Goal: Information Seeking & Learning: Learn about a topic

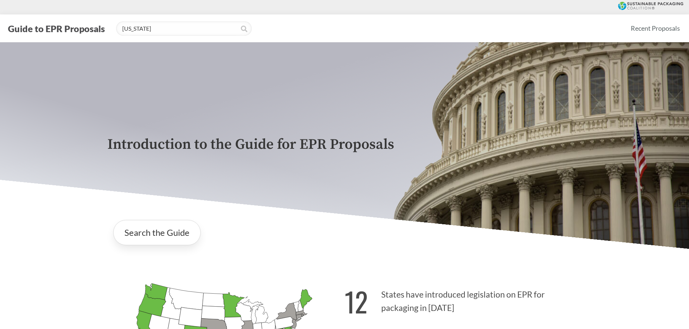
type input "[US_STATE]"
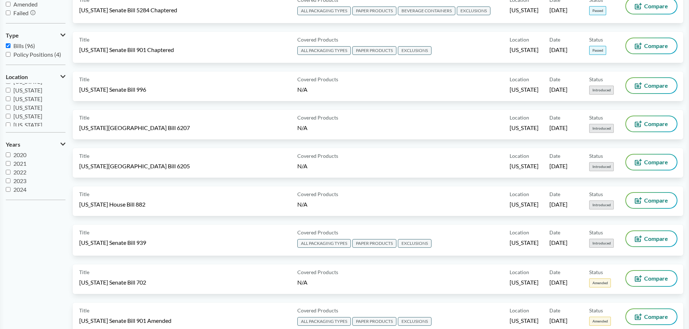
scroll to position [116, 0]
click at [10, 111] on input "[US_STATE]" at bounding box center [8, 110] width 5 height 5
checkbox input "true"
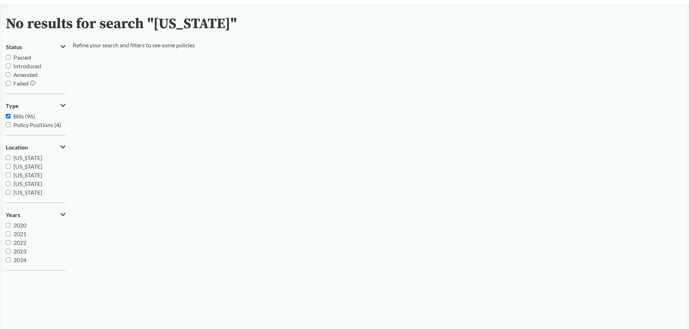
scroll to position [0, 0]
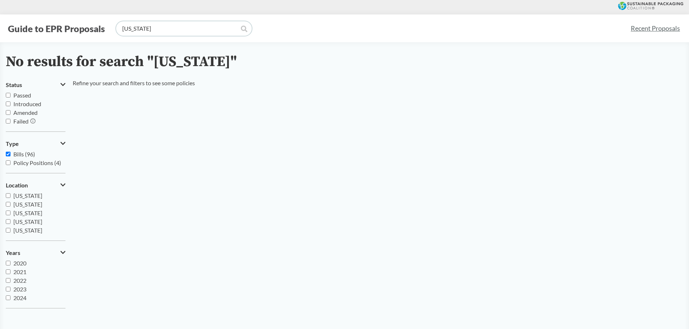
click at [180, 27] on input "[US_STATE]" at bounding box center [184, 28] width 136 height 14
click at [243, 29] on icon at bounding box center [244, 29] width 7 height 7
drag, startPoint x: 137, startPoint y: 30, endPoint x: 153, endPoint y: 35, distance: 16.9
click at [138, 30] on input "[US_STATE]" at bounding box center [184, 28] width 136 height 14
click at [153, 35] on div "Guide to EPR Proposals [US_STATE] Recent Proposals" at bounding box center [344, 28] width 689 height 28
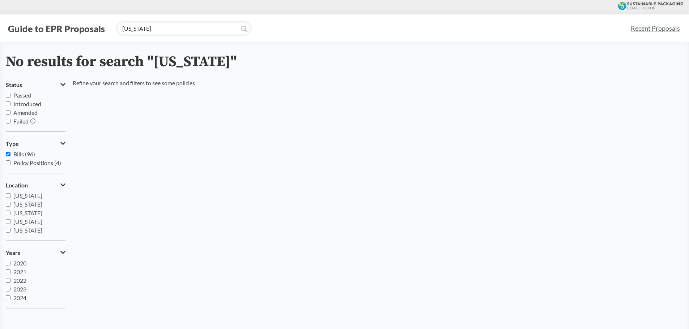
click at [241, 30] on icon at bounding box center [244, 29] width 7 height 7
drag, startPoint x: 175, startPoint y: 26, endPoint x: 90, endPoint y: 24, distance: 85.4
click at [79, 26] on div "Guide to EPR Proposals [US_STATE]" at bounding box center [315, 28] width 619 height 14
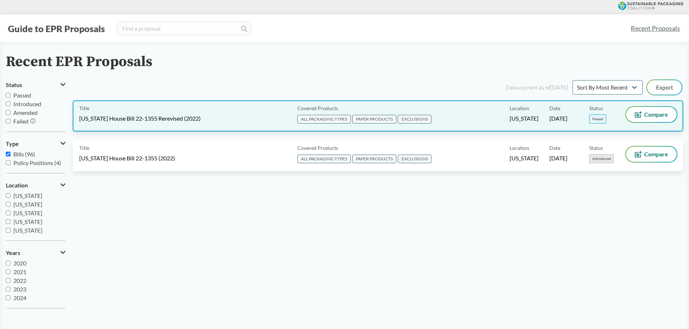
click at [172, 122] on span "[US_STATE] House Bill 22-1355 Rerevised (2022)" at bounding box center [140, 119] width 122 height 8
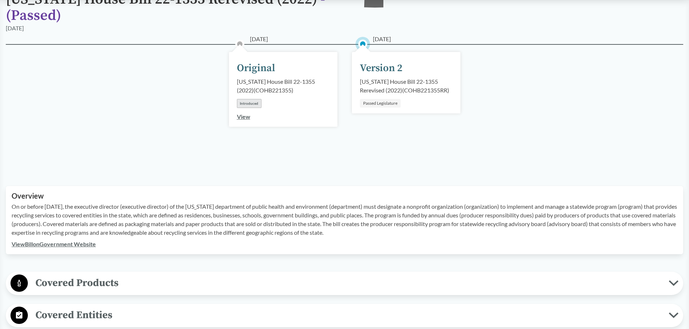
scroll to position [145, 0]
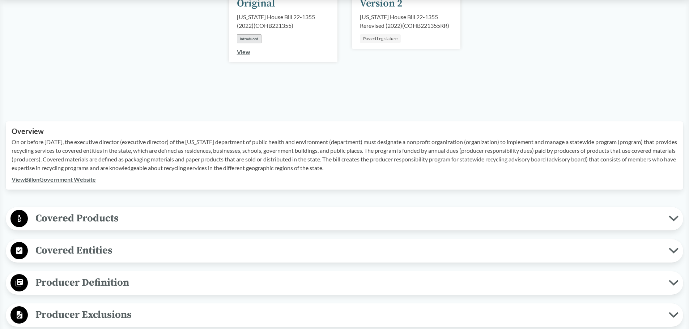
click at [203, 225] on span "Covered Products" at bounding box center [348, 218] width 641 height 16
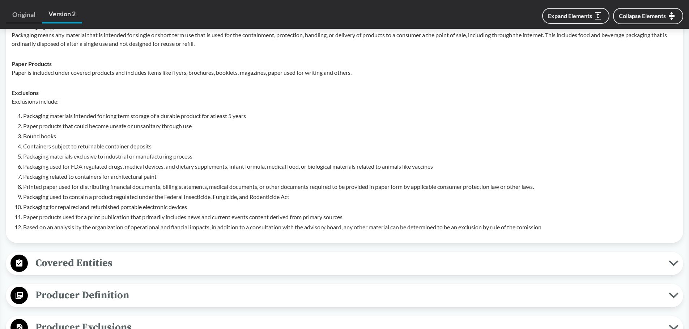
scroll to position [398, 0]
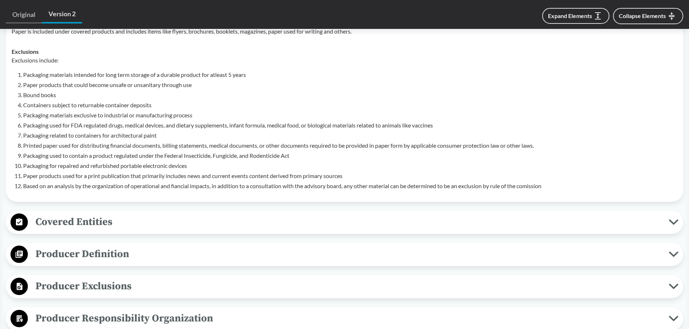
click at [184, 222] on span "Covered Entities" at bounding box center [348, 222] width 641 height 16
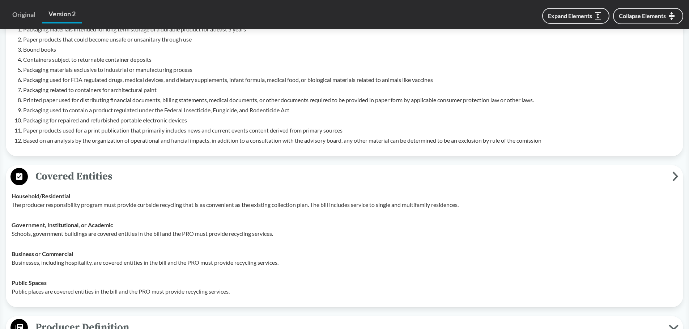
scroll to position [506, 0]
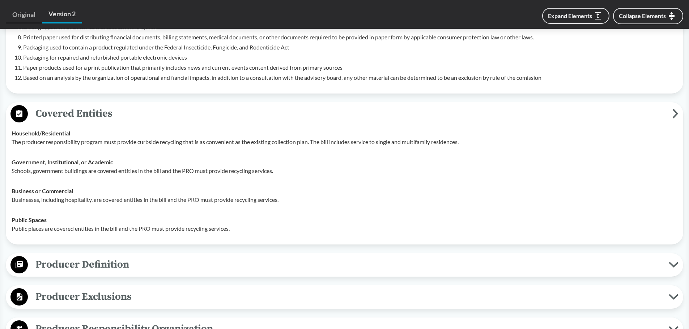
click at [138, 269] on span "Producer Definition" at bounding box center [348, 265] width 641 height 16
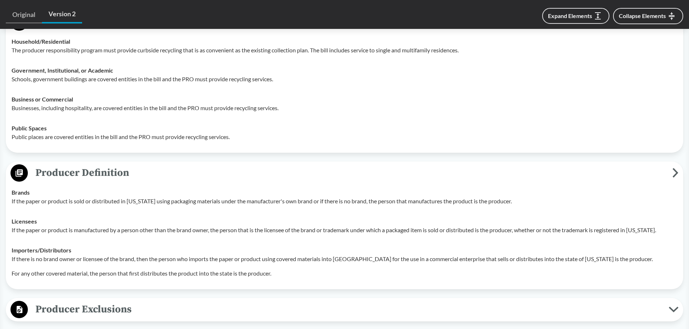
scroll to position [651, 0]
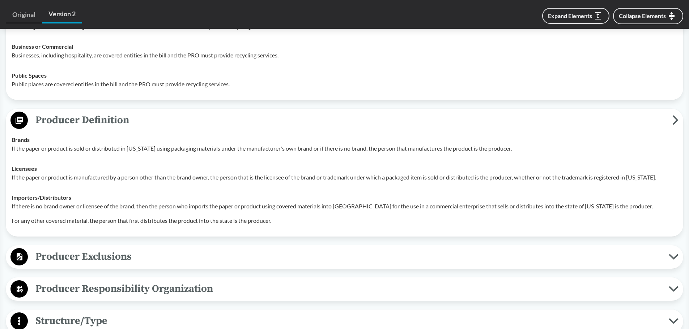
click at [140, 267] on div "Producer Exclusions Small Businesses A producer is exempt if they have less tha…" at bounding box center [344, 258] width 677 height 24
click at [147, 260] on span "Producer Exclusions" at bounding box center [348, 257] width 641 height 16
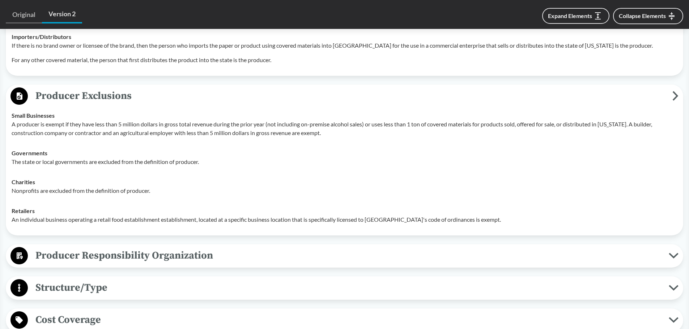
scroll to position [832, 0]
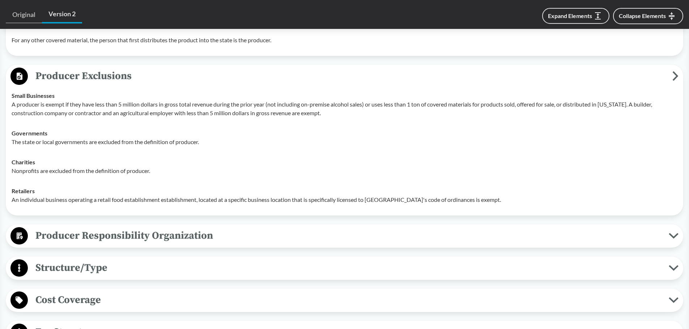
click at [124, 242] on span "Producer Responsibility Organization" at bounding box center [348, 236] width 641 height 16
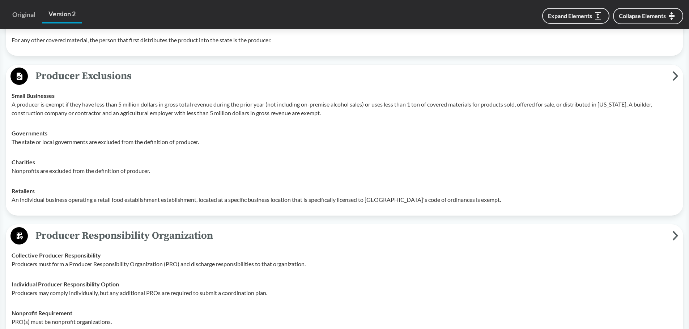
scroll to position [976, 0]
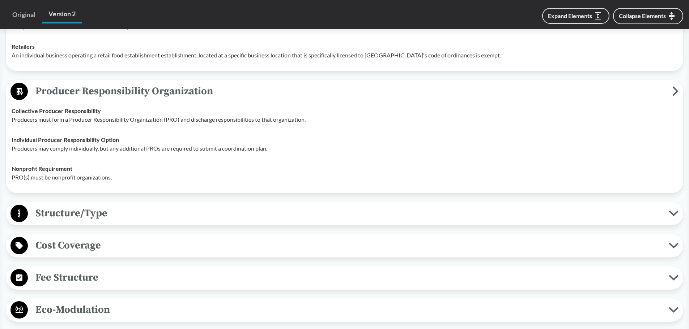
click at [134, 218] on span "Structure/Type" at bounding box center [348, 213] width 641 height 16
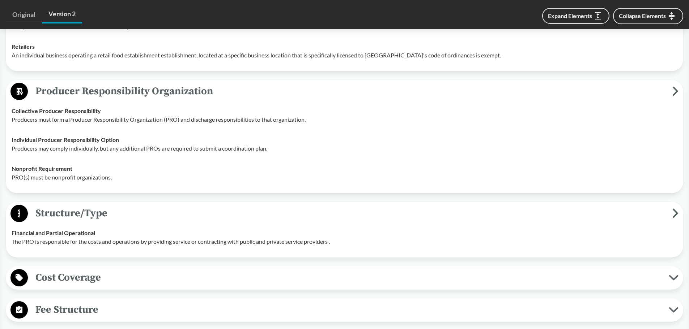
click at [121, 274] on span "Cost Coverage" at bounding box center [348, 278] width 641 height 16
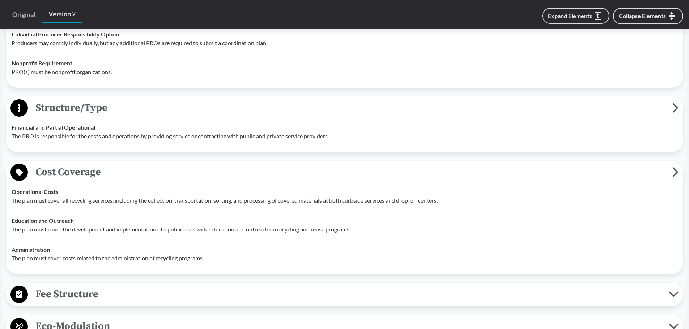
scroll to position [1193, 0]
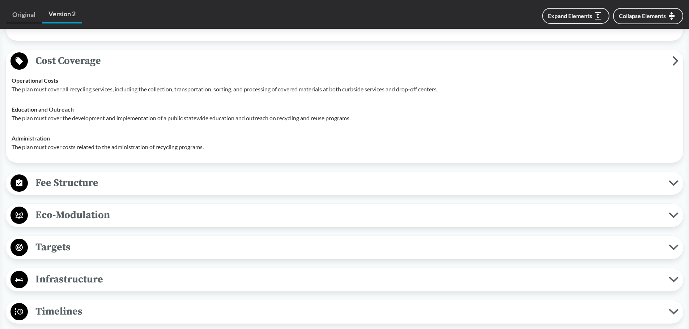
click at [145, 179] on span "Fee Structure" at bounding box center [348, 183] width 641 height 16
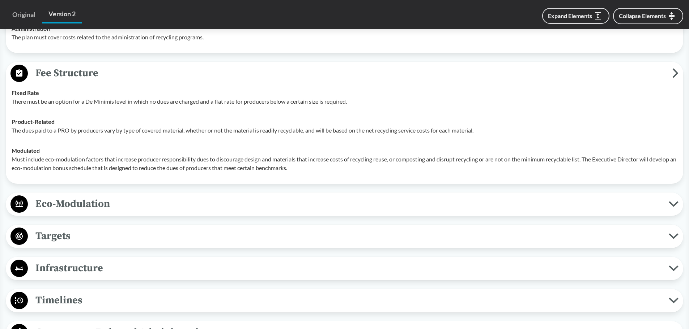
scroll to position [1338, 0]
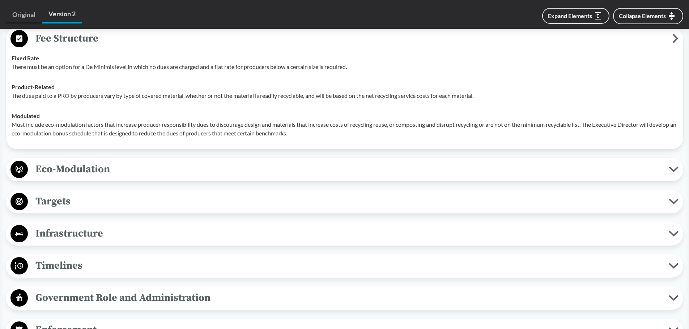
click at [203, 305] on span "Government Role and Administration" at bounding box center [348, 298] width 641 height 16
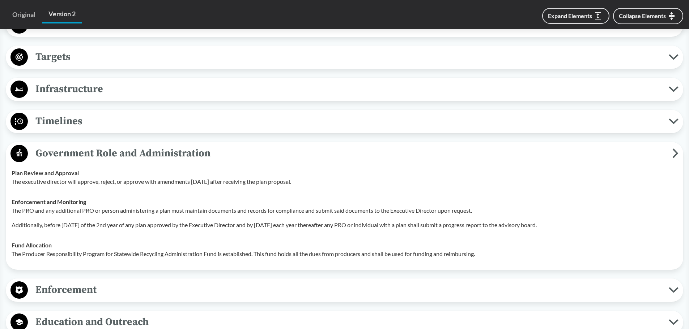
scroll to position [1374, 0]
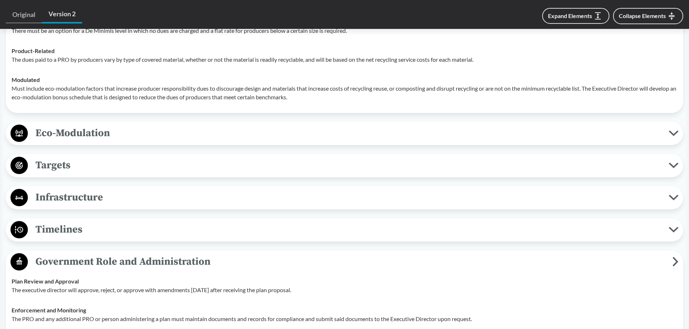
click at [142, 170] on span "Targets" at bounding box center [348, 165] width 641 height 16
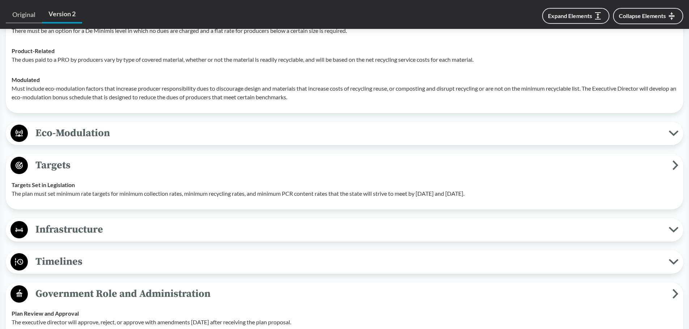
click at [142, 170] on span "Targets" at bounding box center [350, 165] width 644 height 16
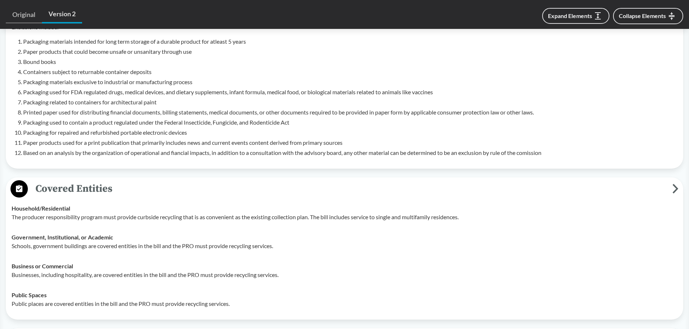
scroll to position [434, 0]
